Goal: Find specific page/section: Find specific page/section

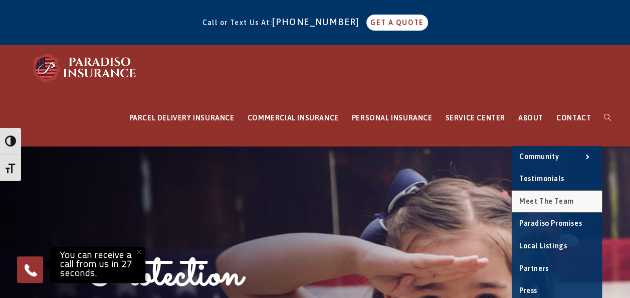
click at [538, 201] on span "Meet the Team" at bounding box center [547, 201] width 55 height 8
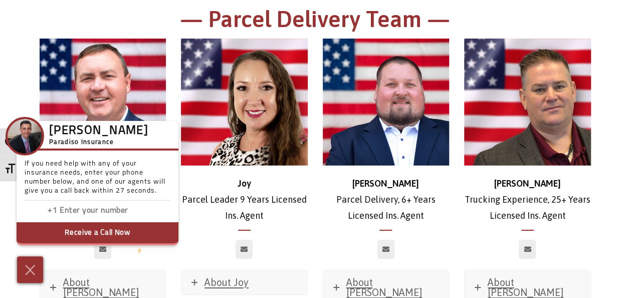
scroll to position [1565, 0]
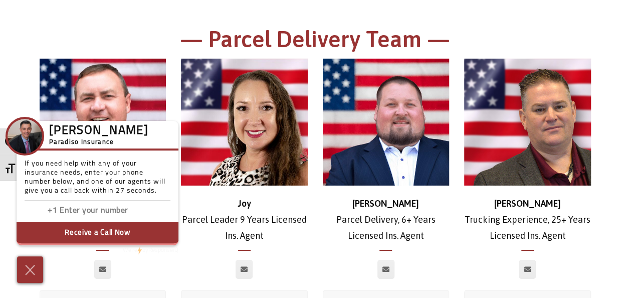
click at [259, 88] on img at bounding box center [244, 122] width 127 height 127
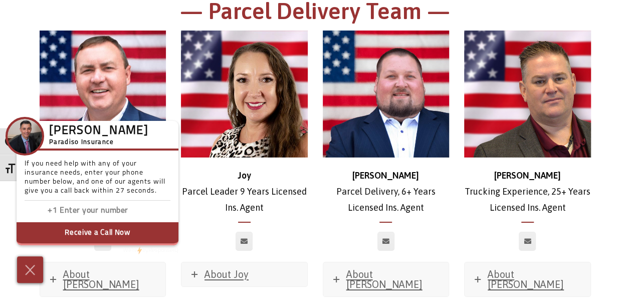
scroll to position [1616, 0]
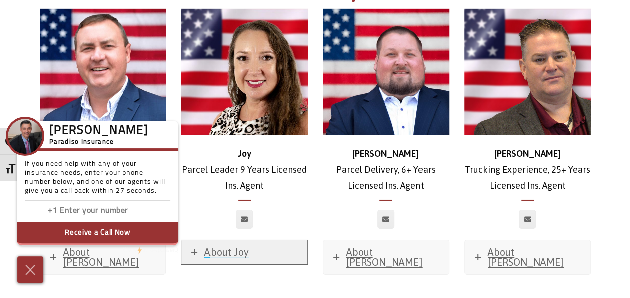
click at [229, 246] on span "About Joy" at bounding box center [227, 252] width 44 height 12
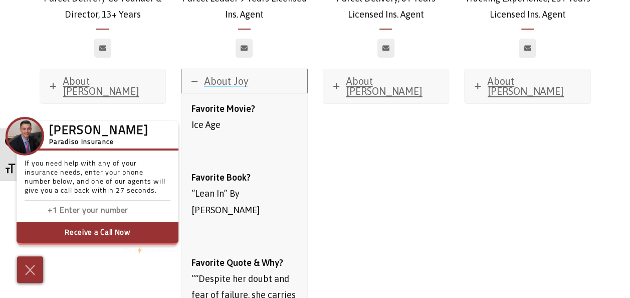
scroll to position [1666, 0]
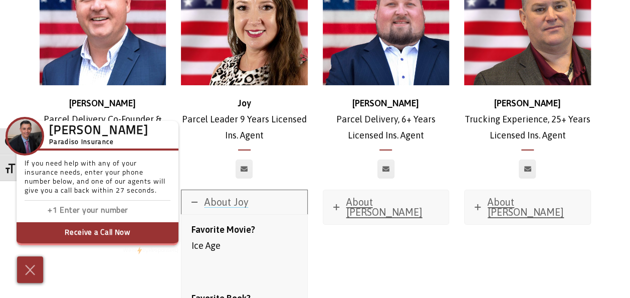
click at [196, 199] on icon at bounding box center [195, 202] width 6 height 6
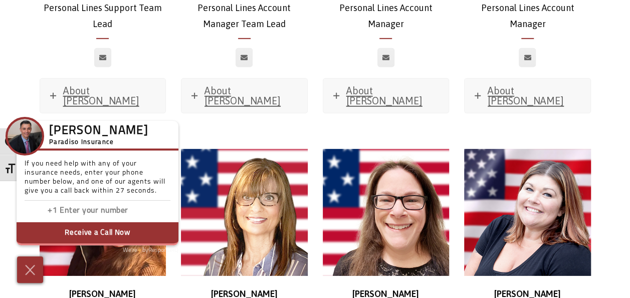
scroll to position [3421, 0]
